Goal: Task Accomplishment & Management: Manage account settings

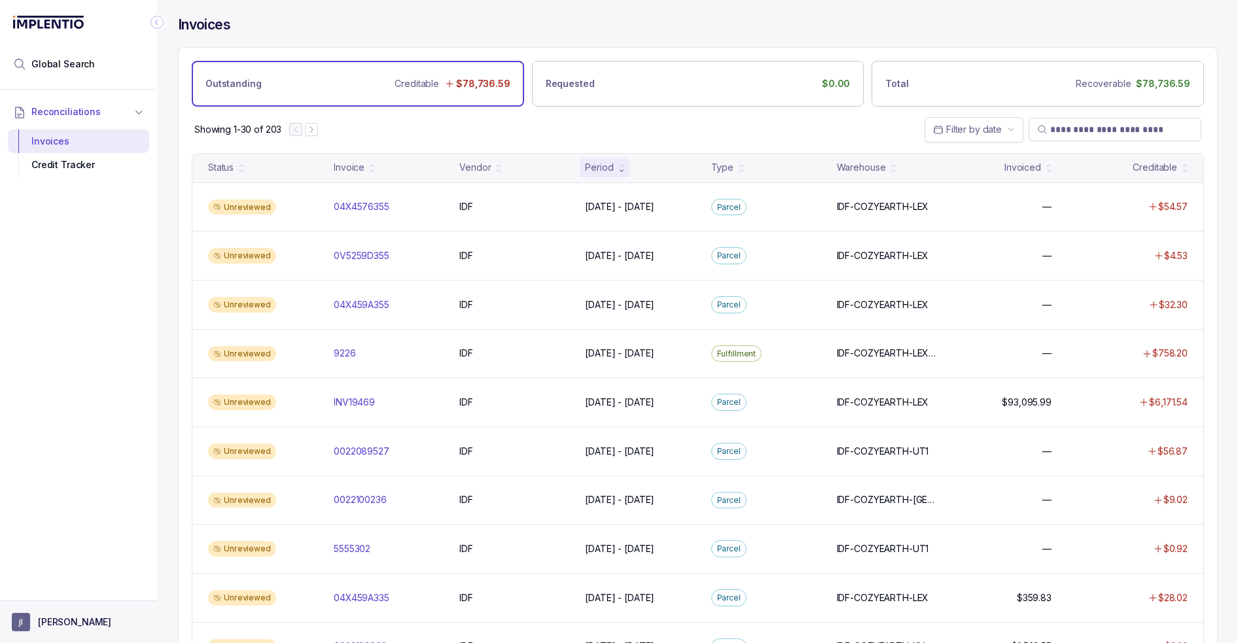
click at [81, 608] on aside "[PERSON_NAME]" at bounding box center [78, 621] width 157 height 43
click at [64, 624] on p "[PERSON_NAME]" at bounding box center [74, 622] width 73 height 13
click at [59, 596] on p "Logout" at bounding box center [86, 593] width 109 height 13
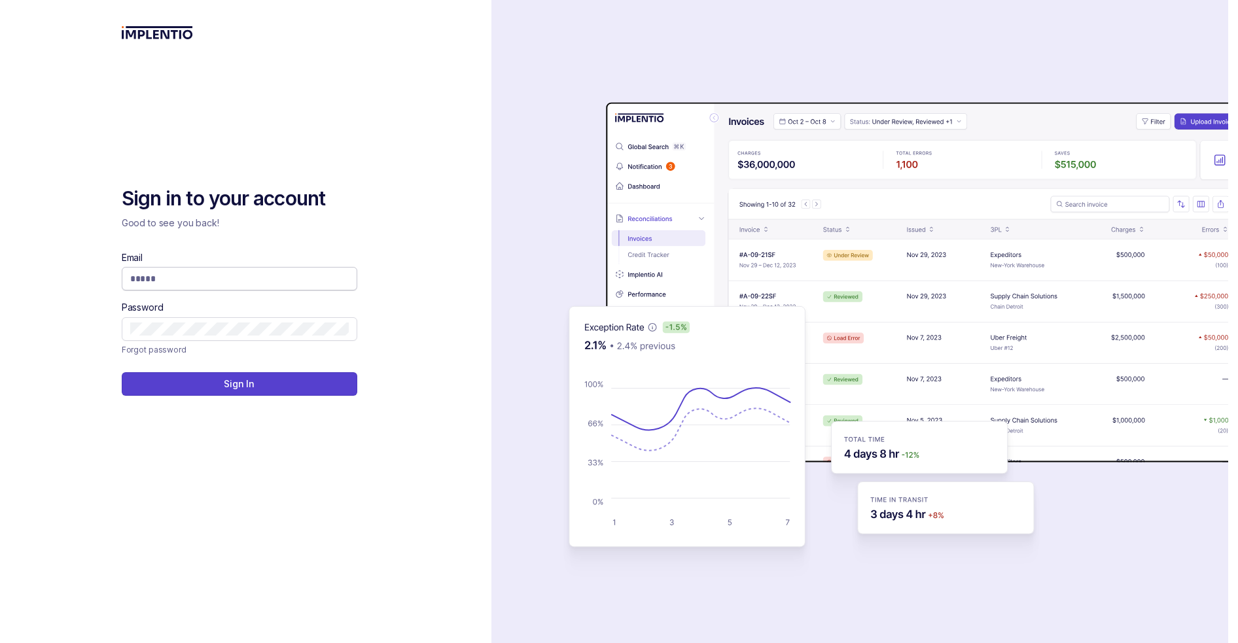
click at [289, 288] on span at bounding box center [239, 279] width 235 height 24
click at [281, 274] on input "Email" at bounding box center [239, 278] width 218 height 13
type input "**********"
